Goal: Task Accomplishment & Management: Use online tool/utility

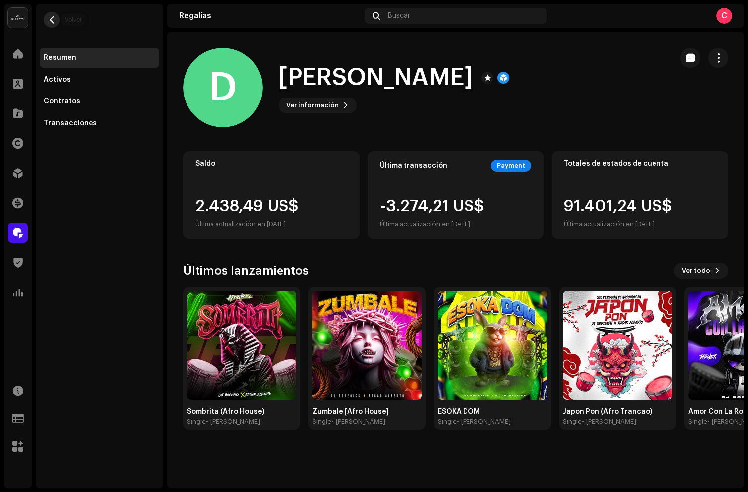
click at [55, 21] on span "button" at bounding box center [51, 20] width 7 height 8
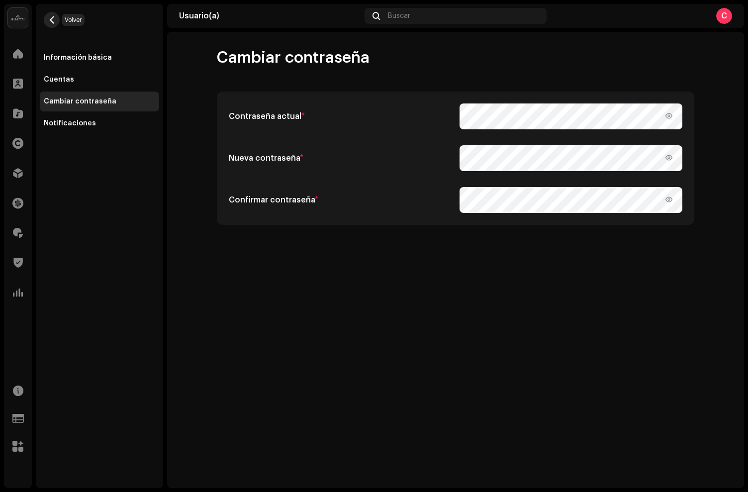
click at [52, 22] on span "button" at bounding box center [51, 20] width 7 height 8
click at [20, 236] on span at bounding box center [18, 233] width 10 height 8
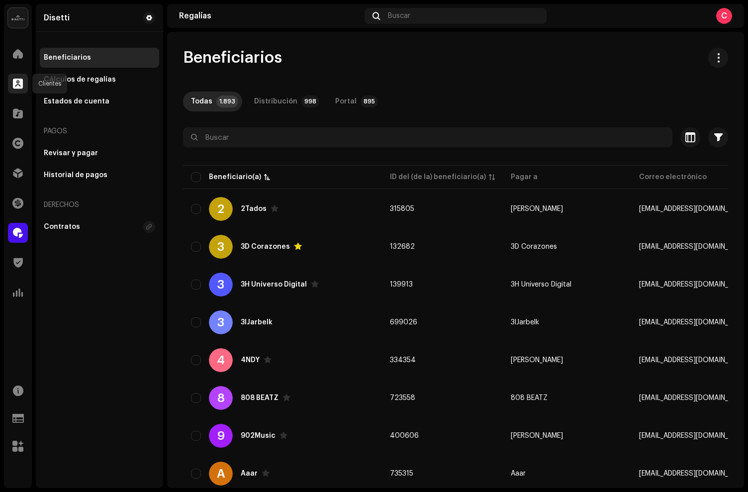
click at [23, 78] on div at bounding box center [18, 84] width 20 height 20
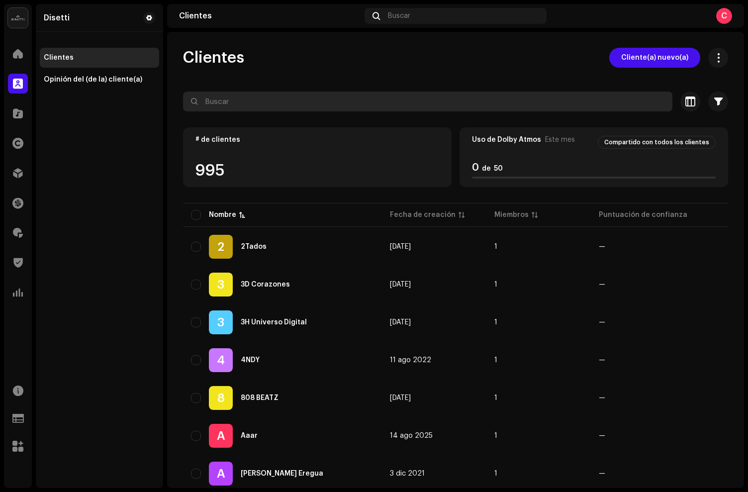
click at [209, 107] on input "text" at bounding box center [427, 101] width 489 height 20
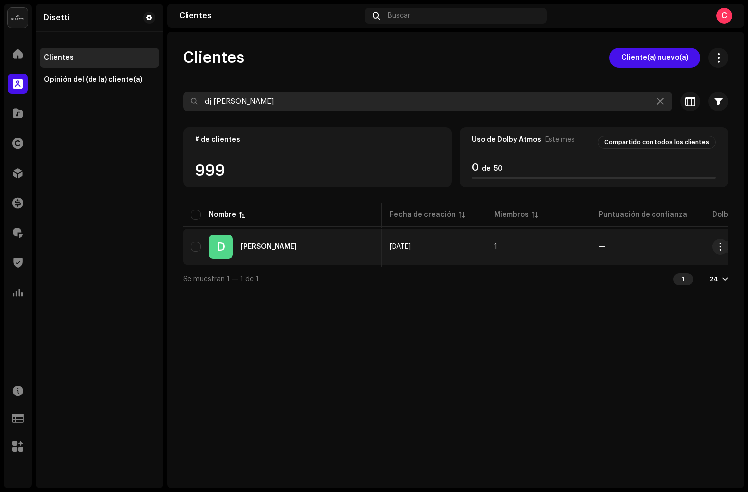
scroll to position [0, 282]
type input "dj roderic"
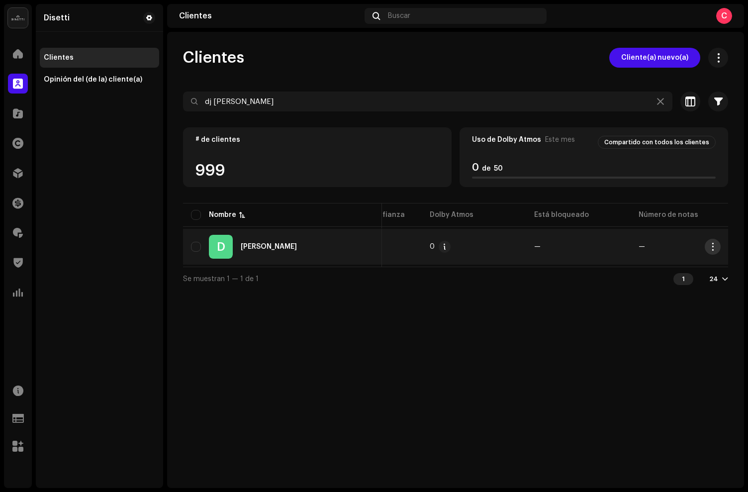
click at [711, 249] on span "button" at bounding box center [711, 247] width 7 height 8
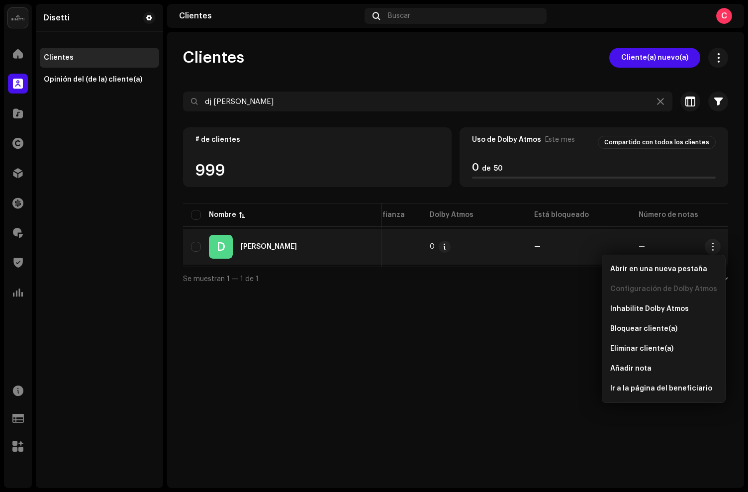
click at [261, 240] on div "D Dj Roderick" at bounding box center [282, 247] width 183 height 24
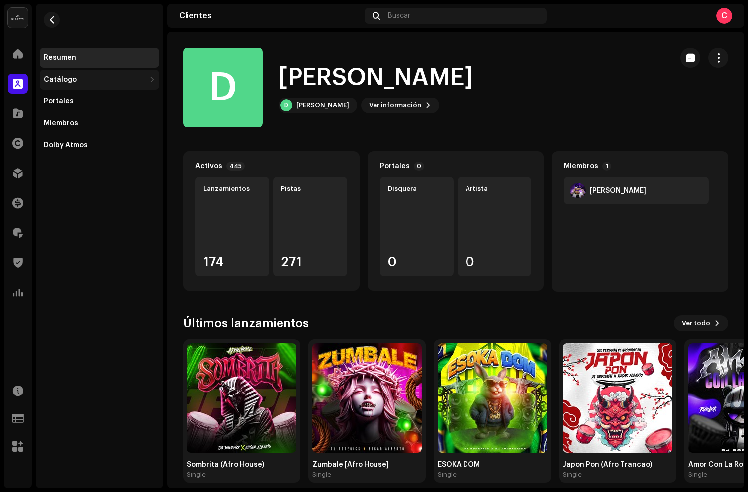
click at [84, 84] on div "Catálogo" at bounding box center [99, 80] width 119 height 20
click at [64, 150] on div "Portales" at bounding box center [99, 145] width 119 height 20
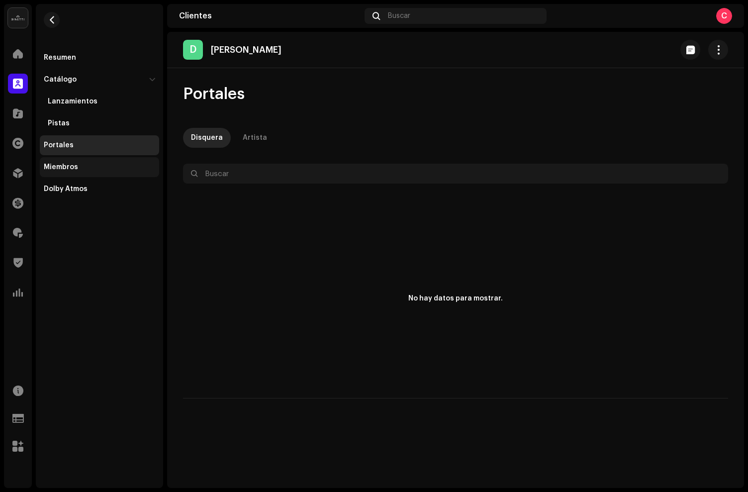
click at [63, 166] on div "Miembros" at bounding box center [61, 167] width 34 height 8
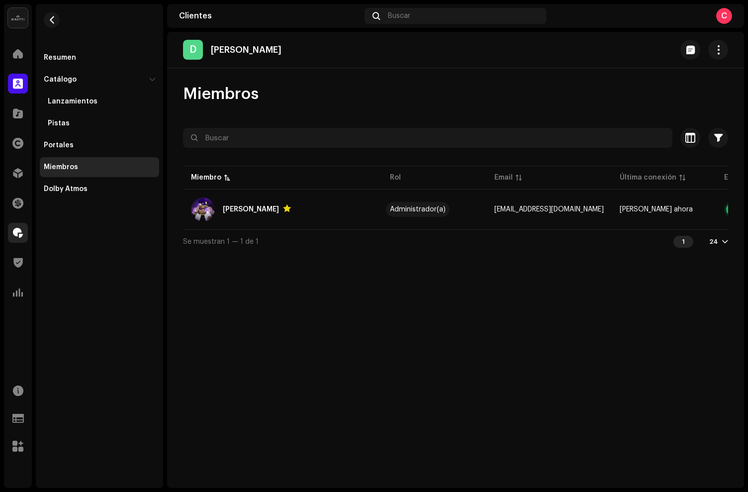
click at [27, 230] on div at bounding box center [18, 233] width 20 height 20
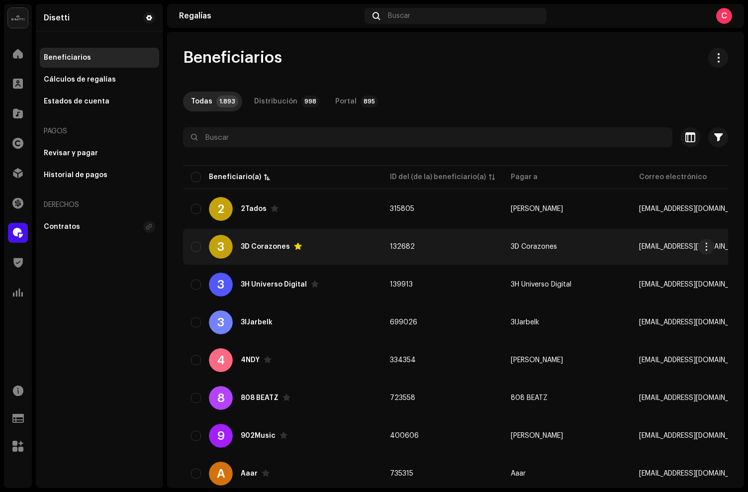
click at [328, 246] on div "3 3D Corazones" at bounding box center [282, 247] width 183 height 24
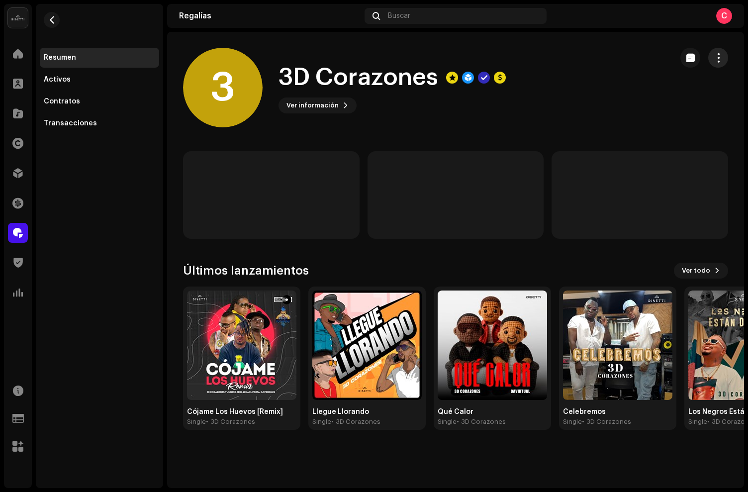
click at [721, 60] on span "button" at bounding box center [717, 58] width 9 height 8
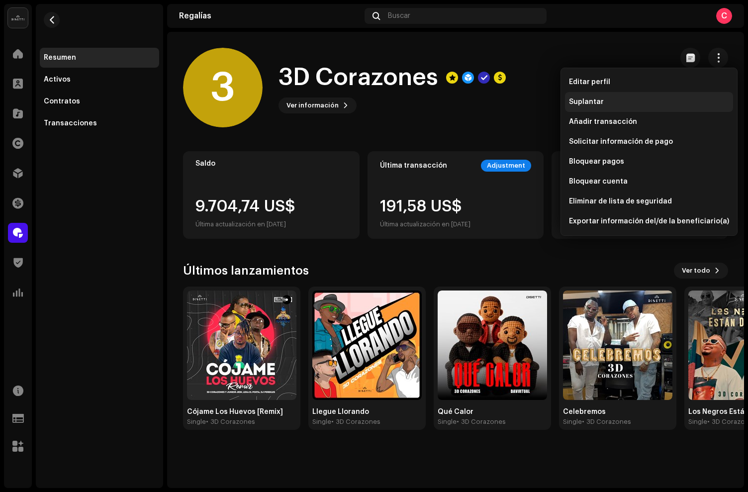
click at [589, 102] on span "Suplantar" at bounding box center [586, 102] width 35 height 8
